Goal: Communication & Community: Answer question/provide support

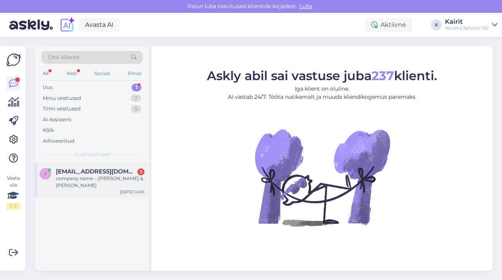
click at [92, 173] on span "[EMAIL_ADDRESS][DOMAIN_NAME]" at bounding box center [96, 171] width 81 height 7
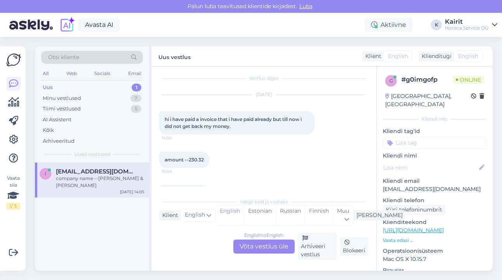
scroll to position [53, 0]
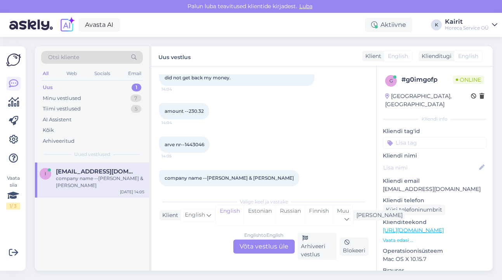
click at [279, 248] on div "English to English Võta vestlus üle" at bounding box center [264, 246] width 61 height 14
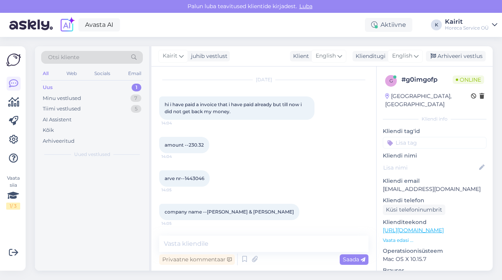
scroll to position [19, 0]
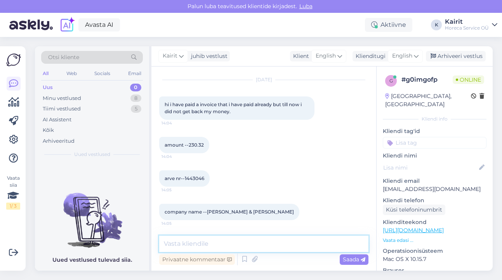
click at [229, 247] on textarea at bounding box center [263, 243] width 209 height 16
type textarea "Hi"
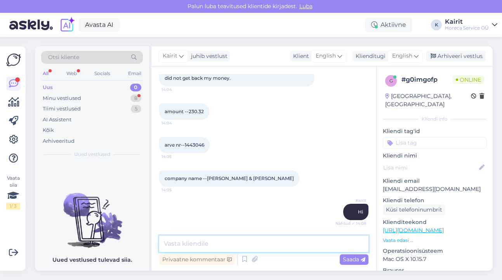
scroll to position [86, 0]
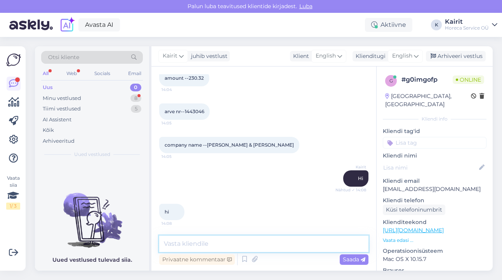
click at [214, 241] on textarea at bounding box center [263, 243] width 209 height 16
paste textarea "yes, I can see you have paid more"
type textarea "yes, I can see you have paid more"
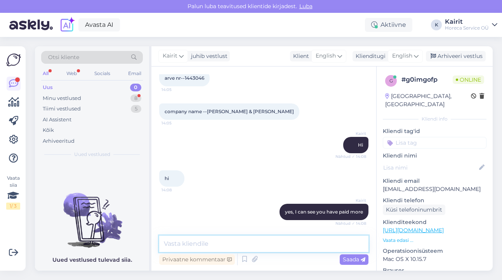
scroll to position [153, 0]
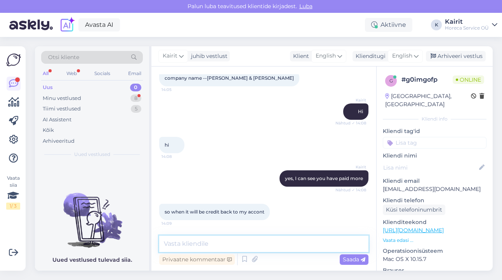
click at [247, 242] on textarea at bounding box center [263, 243] width 209 height 16
paste textarea "if you want we can pay it back, or it can stay and be advance payment"
type textarea "if you want we can pay it back, or it can stay and be advance payment"
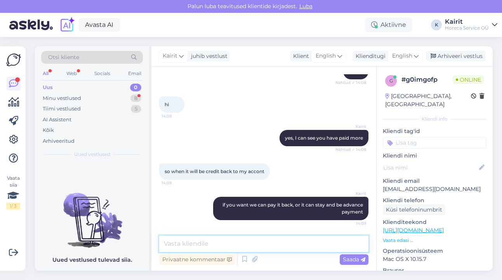
click at [247, 242] on textarea at bounding box center [263, 243] width 209 height 16
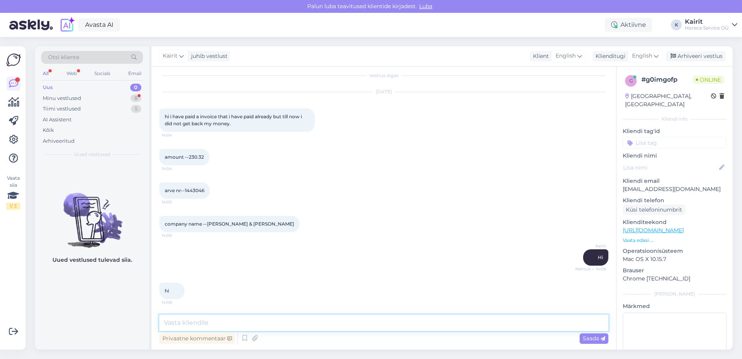
scroll to position [188, 0]
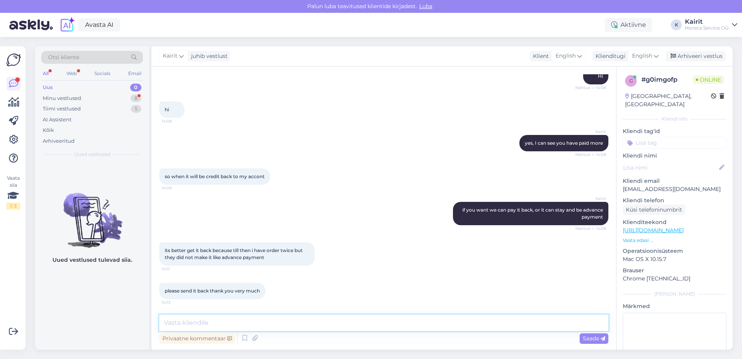
click at [256, 279] on textarea at bounding box center [383, 322] width 449 height 16
click at [228, 279] on textarea at bounding box center [383, 322] width 449 height 16
paste textarea "we will, I will inform our accountant"
type textarea "we will, I will inform our accountant. Thank You!"
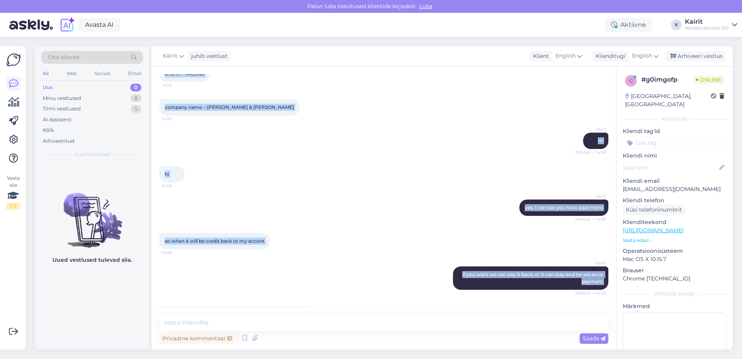
scroll to position [0, 0]
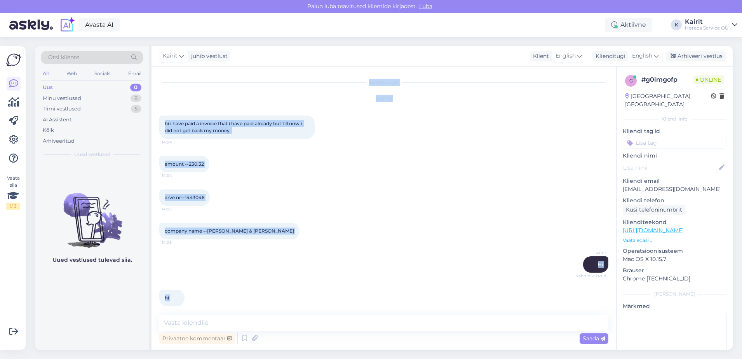
drag, startPoint x: 596, startPoint y: 289, endPoint x: 241, endPoint y: 49, distance: 428.8
click at [241, 49] on div "Kairit juhib vestlust Klient English Klienditugi English Arhiveeri vestlus Vest…" at bounding box center [442, 197] width 581 height 303
copy div "Klient English Klienditugi English Arhiveeri vestlus Vestlus algas [DATE] hi i …"
